Goal: Find specific page/section: Find specific page/section

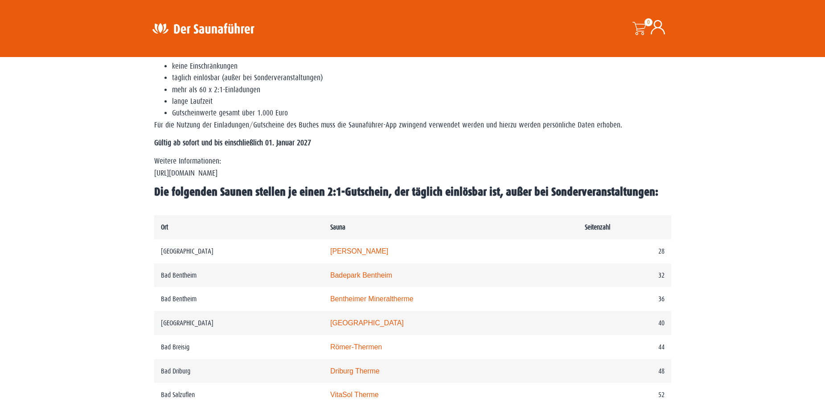
scroll to position [357, 0]
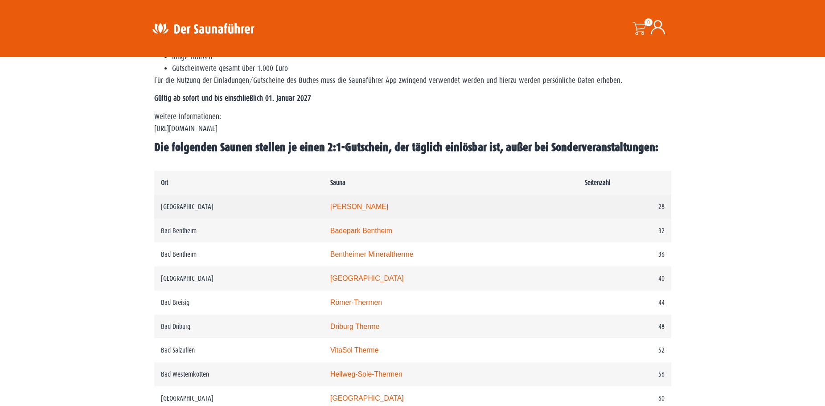
click at [383, 206] on link "Carolus Thermen" at bounding box center [359, 207] width 58 height 8
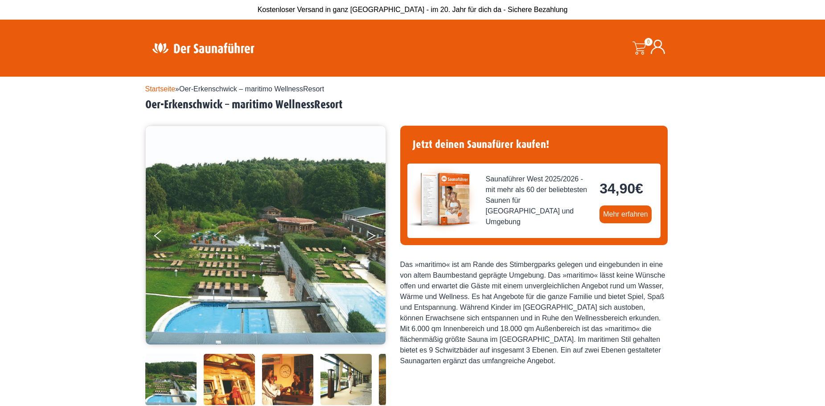
click at [370, 237] on button "Next" at bounding box center [378, 238] width 22 height 22
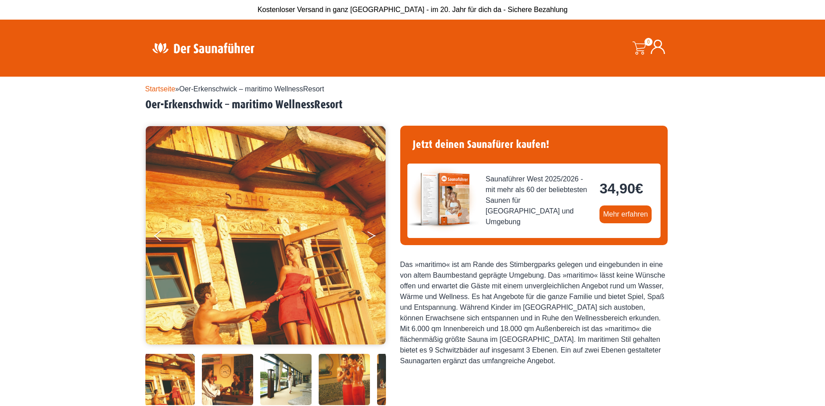
click at [370, 237] on button "Next" at bounding box center [378, 238] width 22 height 22
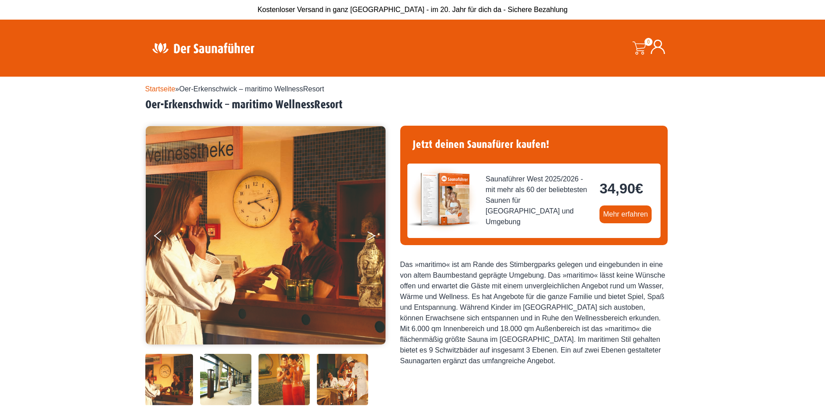
click at [370, 237] on button "Next" at bounding box center [378, 238] width 22 height 22
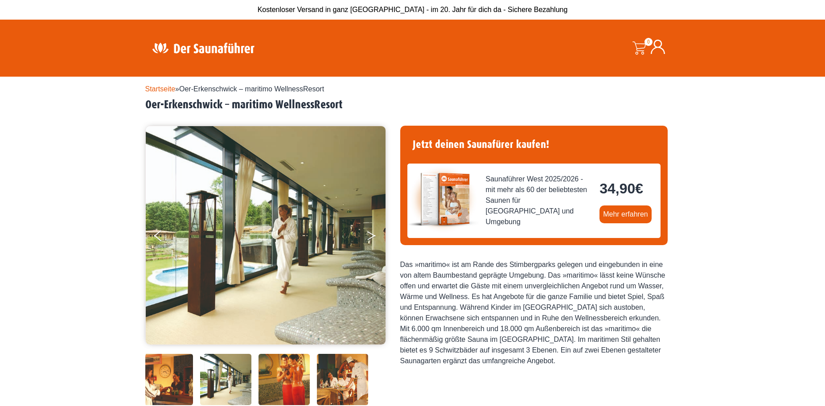
click at [370, 237] on button "Next" at bounding box center [378, 238] width 22 height 22
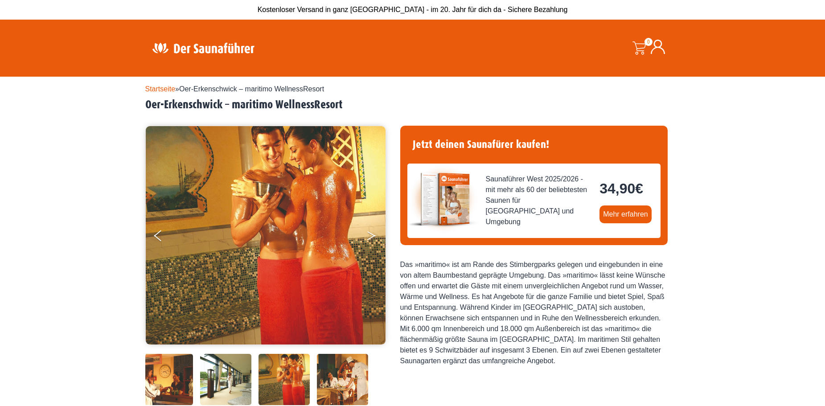
click at [370, 237] on button "Next" at bounding box center [378, 238] width 22 height 22
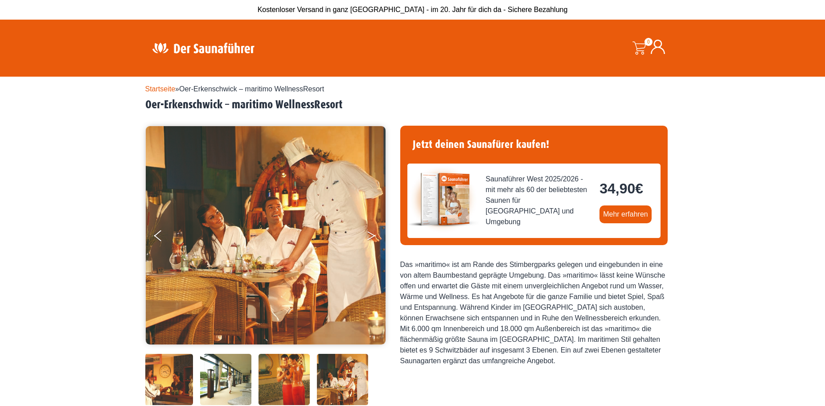
click at [370, 237] on button "Next" at bounding box center [378, 238] width 22 height 22
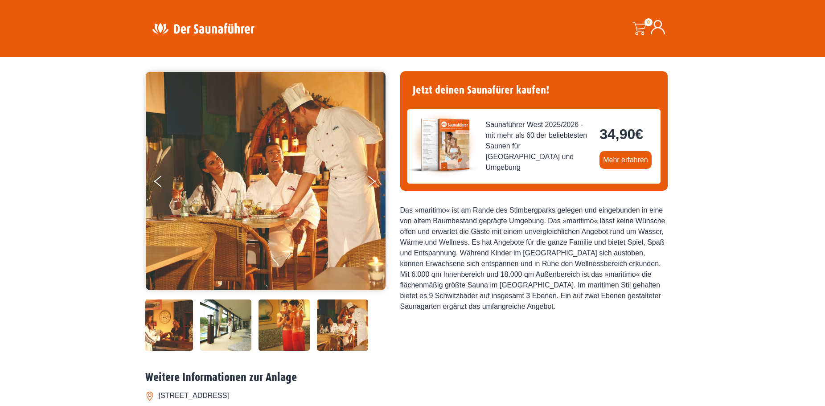
scroll to position [45, 0]
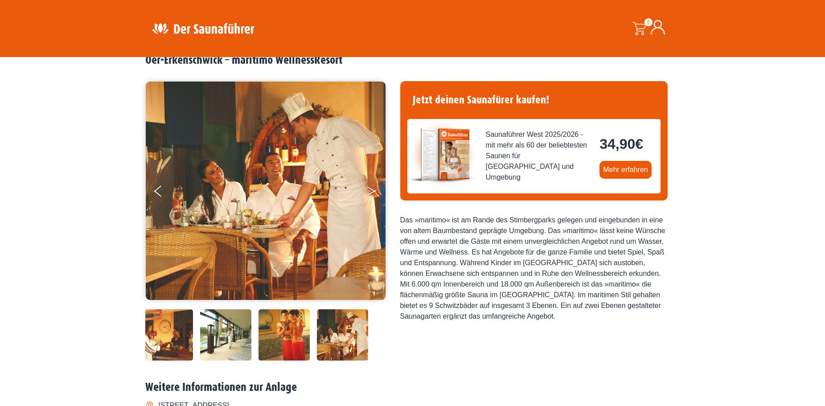
click at [370, 192] on button "Next" at bounding box center [378, 193] width 22 height 22
click at [371, 192] on icon "Next" at bounding box center [371, 192] width 8 height 5
click at [157, 190] on icon "Previous" at bounding box center [158, 189] width 8 height 5
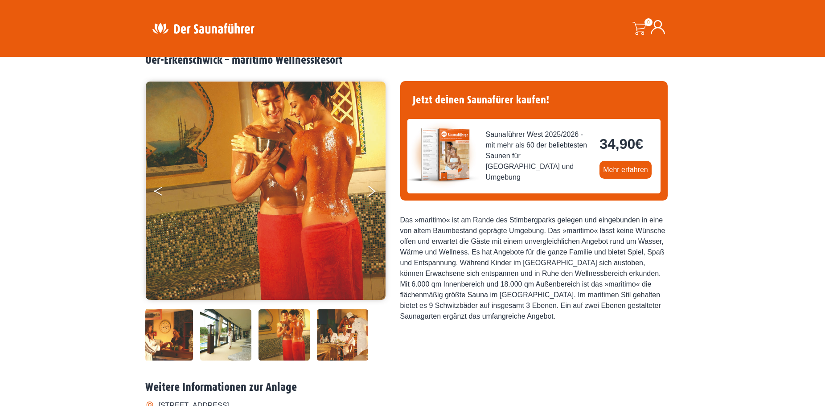
click at [157, 190] on icon "Previous" at bounding box center [158, 189] width 8 height 5
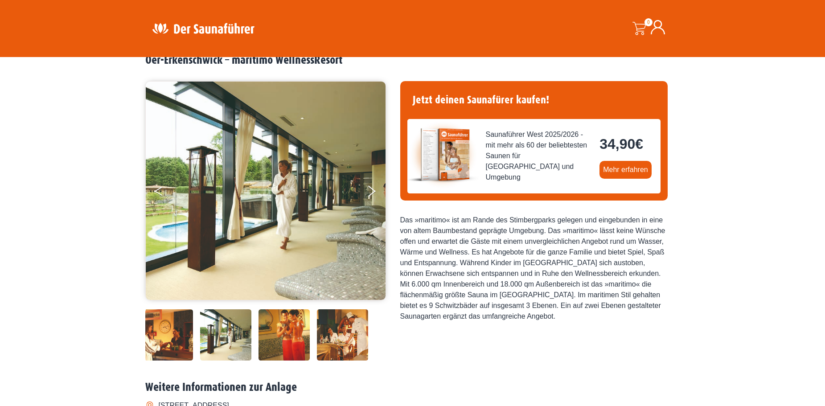
click at [157, 190] on icon "Previous" at bounding box center [158, 189] width 8 height 5
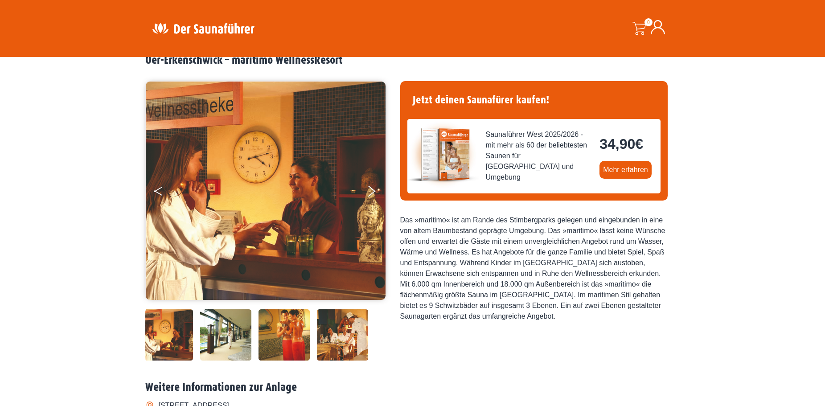
click at [157, 190] on icon "Previous" at bounding box center [158, 189] width 8 height 5
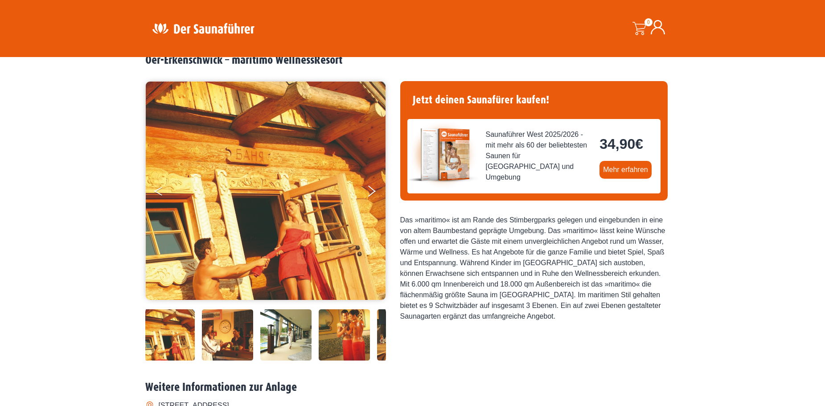
click at [157, 190] on icon "Previous" at bounding box center [158, 189] width 8 height 5
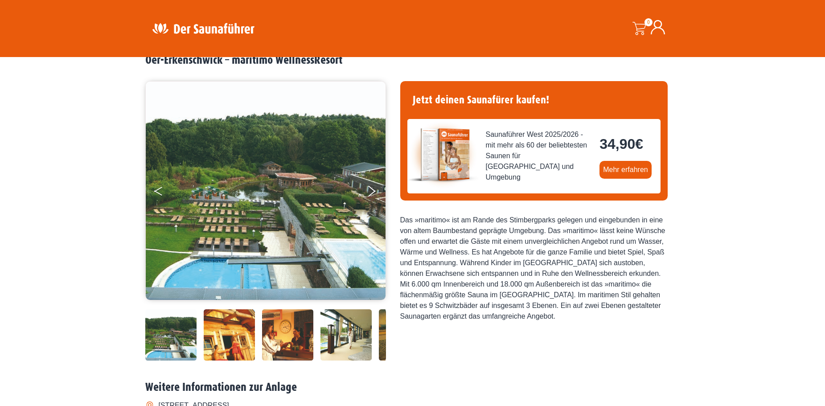
click at [157, 190] on icon "Previous" at bounding box center [158, 189] width 8 height 5
click at [332, 333] on img at bounding box center [346, 334] width 51 height 51
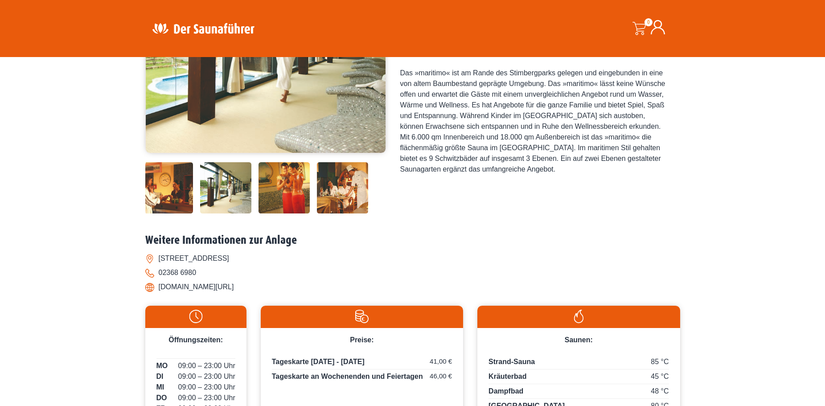
scroll to position [223, 0]
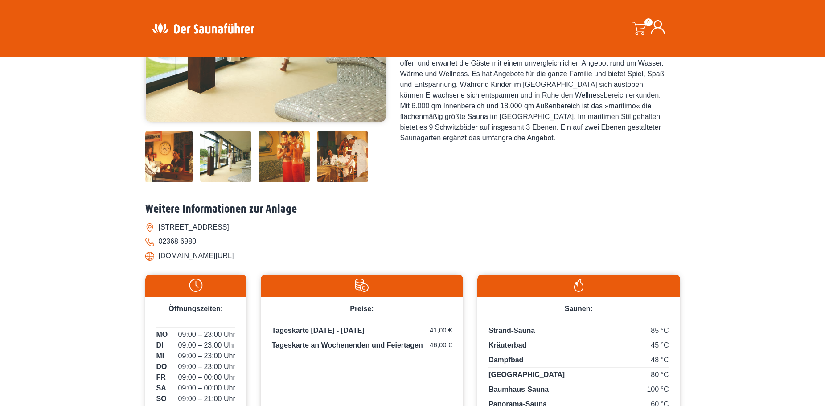
click at [506, 195] on div "Startseite » Oer-Erkenschwick – maritimo WellnessResort Oer-Erkenschwick – mari…" at bounding box center [412, 167] width 535 height 626
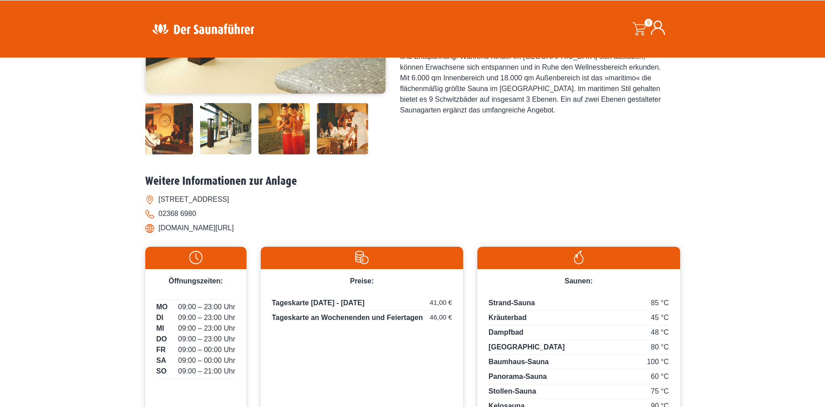
scroll to position [268, 0]
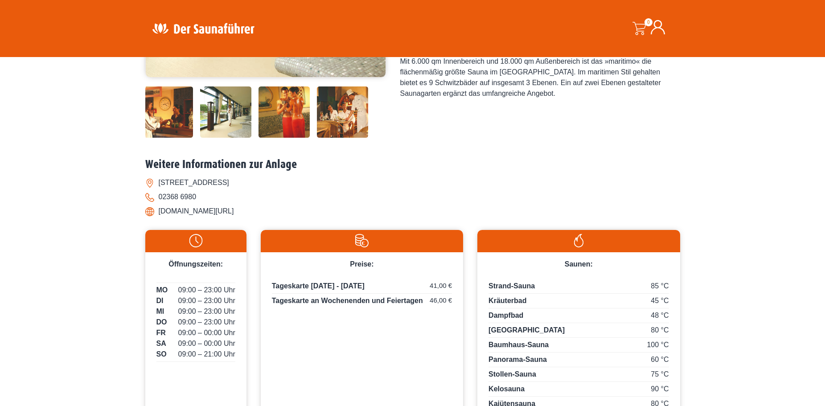
click at [198, 212] on li "[DOMAIN_NAME][URL]" at bounding box center [412, 211] width 535 height 14
click at [150, 210] on li "[DOMAIN_NAME][URL]" at bounding box center [412, 211] width 535 height 14
click at [191, 214] on li "[DOMAIN_NAME][URL]" at bounding box center [412, 211] width 535 height 14
drag, startPoint x: 220, startPoint y: 210, endPoint x: 160, endPoint y: 210, distance: 60.2
click at [160, 210] on li "[DOMAIN_NAME][URL]" at bounding box center [412, 211] width 535 height 14
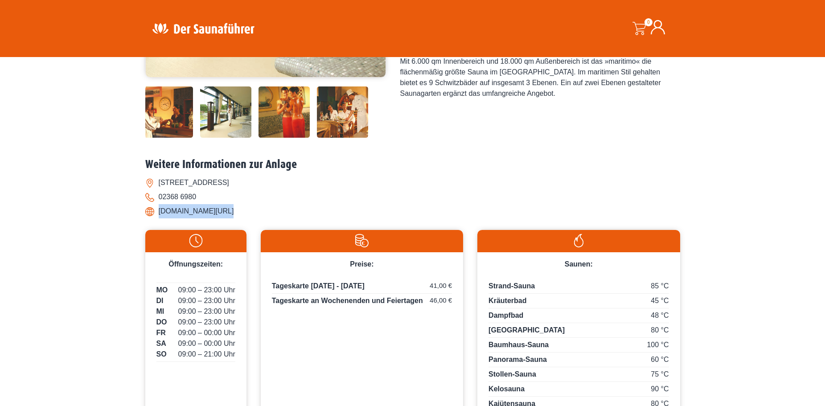
copy li "[DOMAIN_NAME][URL]"
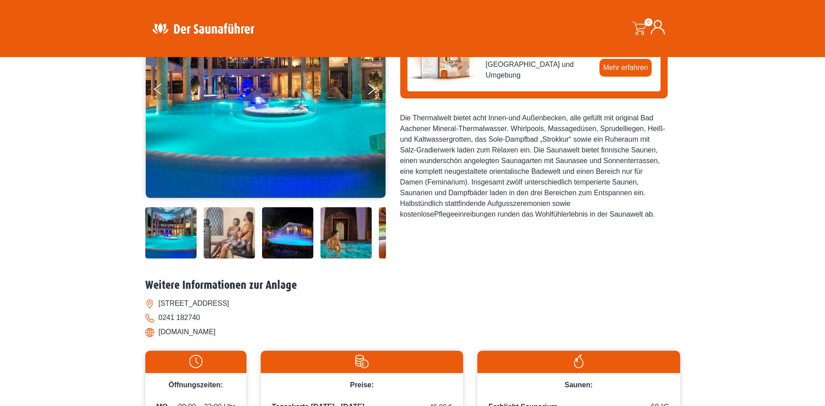
scroll to position [134, 0]
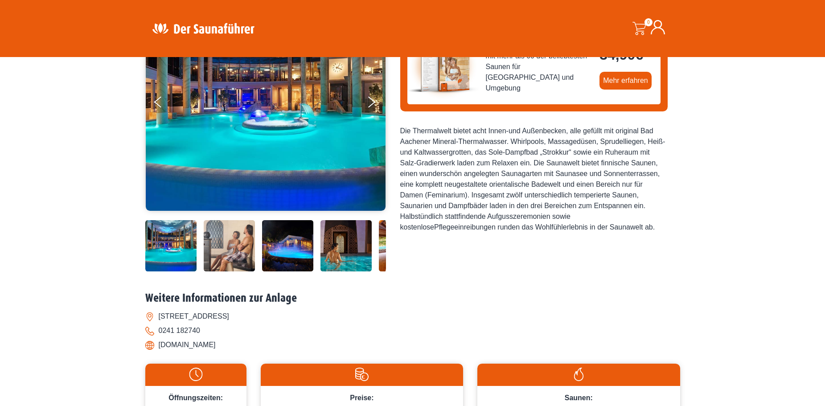
click at [189, 241] on img at bounding box center [170, 245] width 51 height 51
click at [226, 247] on img at bounding box center [229, 245] width 51 height 51
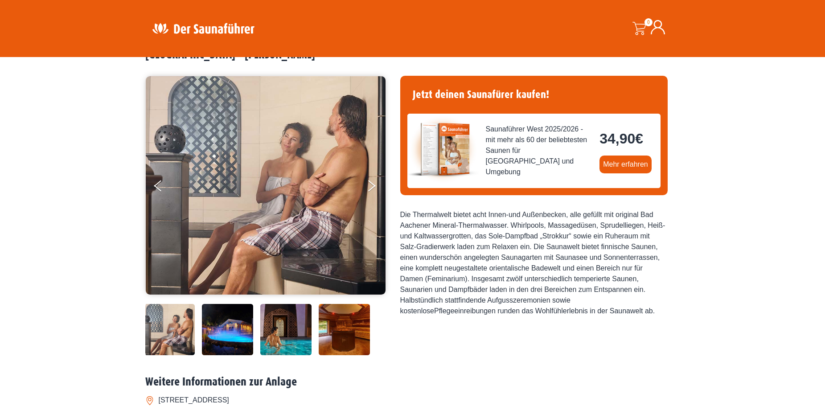
scroll to position [45, 0]
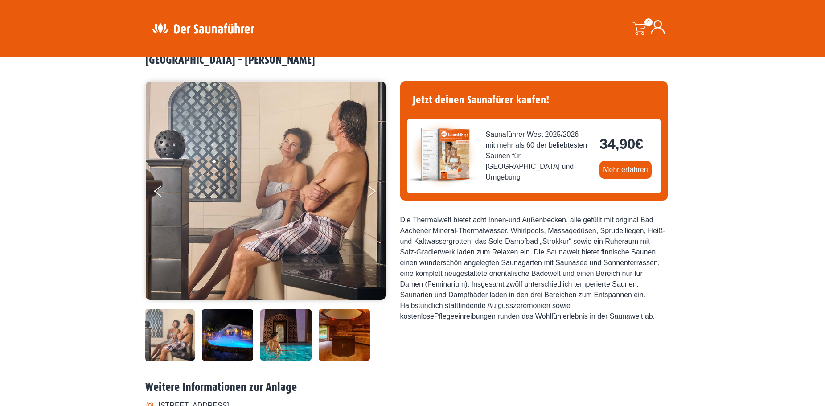
click at [284, 314] on img at bounding box center [285, 334] width 51 height 51
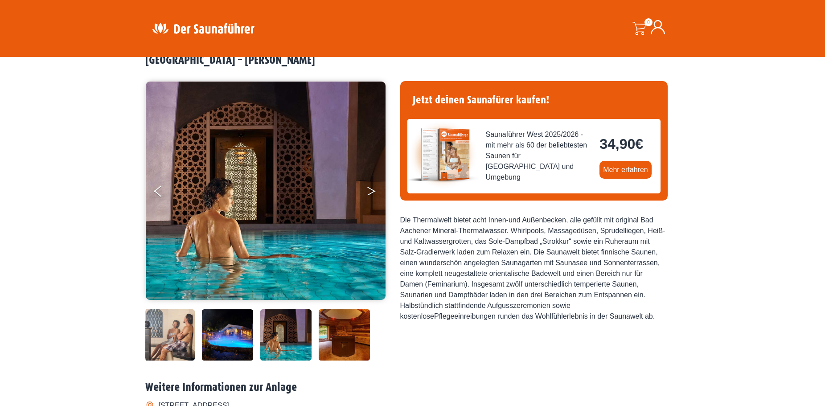
click at [375, 191] on icon "Next" at bounding box center [371, 192] width 8 height 5
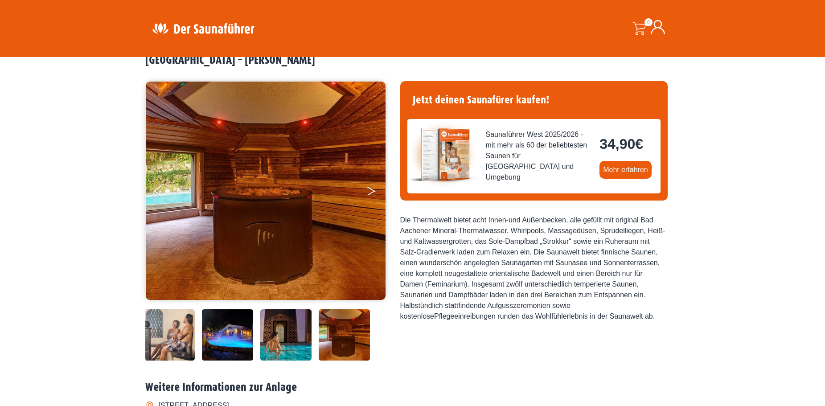
click at [375, 191] on icon "Next" at bounding box center [371, 192] width 8 height 5
click at [372, 190] on icon "Next" at bounding box center [371, 189] width 8 height 5
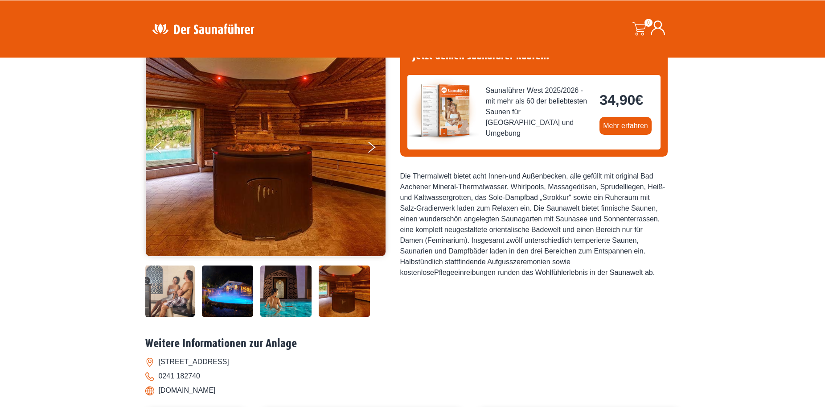
scroll to position [134, 0]
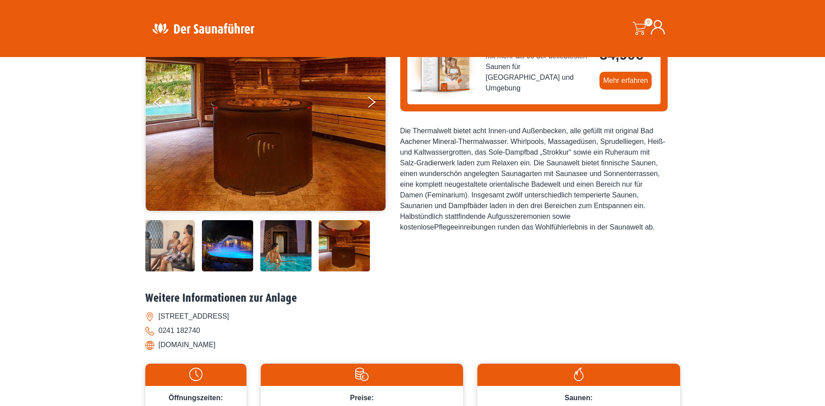
click at [324, 247] on img at bounding box center [344, 245] width 51 height 51
drag, startPoint x: 222, startPoint y: 343, endPoint x: 157, endPoint y: 348, distance: 65.3
click at [157, 348] on li "www.carolus-thermen.de" at bounding box center [412, 345] width 535 height 14
copy li "www.carolus-thermen.de"
